Goal: Task Accomplishment & Management: Manage account settings

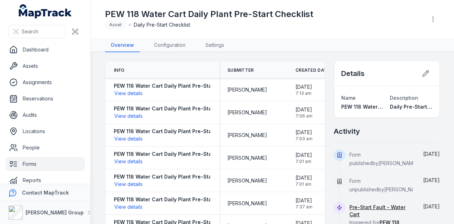
scroll to position [9, 0]
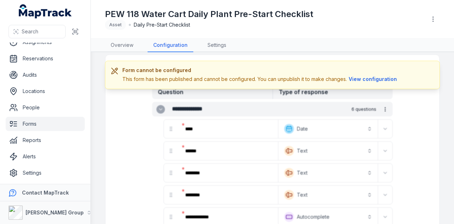
scroll to position [44, 0]
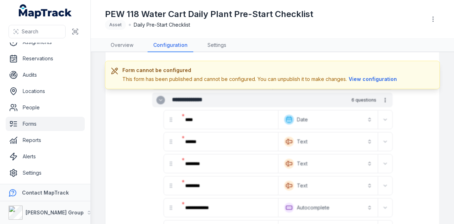
click at [33, 125] on link "Forms" at bounding box center [45, 124] width 79 height 14
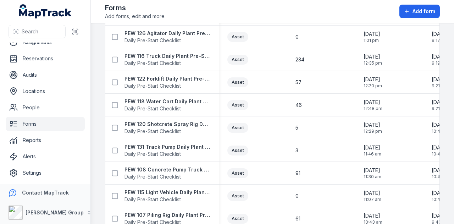
scroll to position [567, 0]
click at [185, 120] on strong "PEW 120 Shotcrete Spray Rig Daily Plant Pre-Start Checklist" at bounding box center [167, 123] width 86 height 7
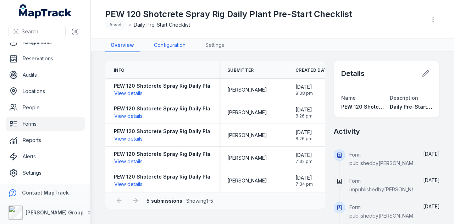
click at [170, 41] on link "Configuration" at bounding box center [169, 45] width 43 height 13
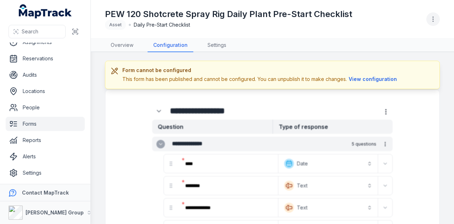
click at [430, 22] on icon "button" at bounding box center [432, 19] width 7 height 7
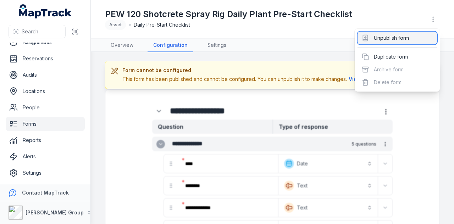
click at [414, 37] on div "Unpublish form" at bounding box center [396, 38] width 79 height 13
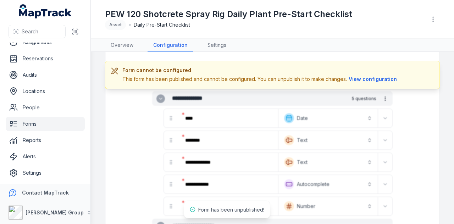
scroll to position [71, 0]
